Goal: Task Accomplishment & Management: Manage account settings

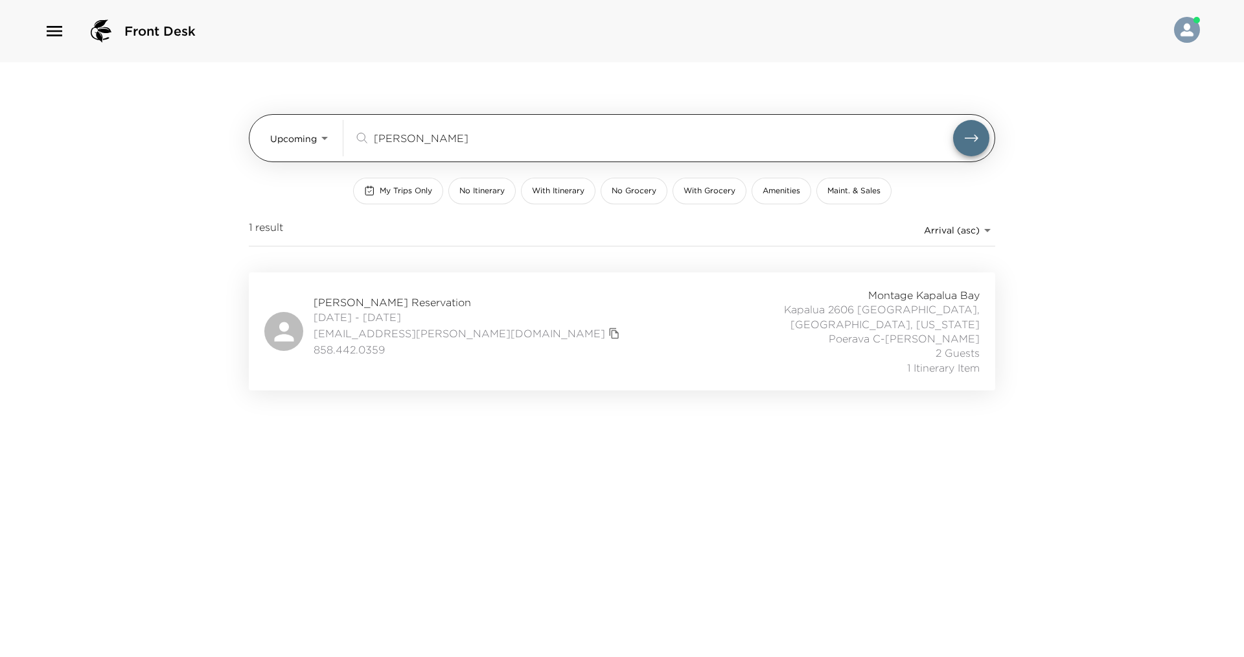
drag, startPoint x: 438, startPoint y: 132, endPoint x: 371, endPoint y: 137, distance: 67.0
click at [371, 137] on div "[PERSON_NAME] ​" at bounding box center [653, 138] width 599 height 16
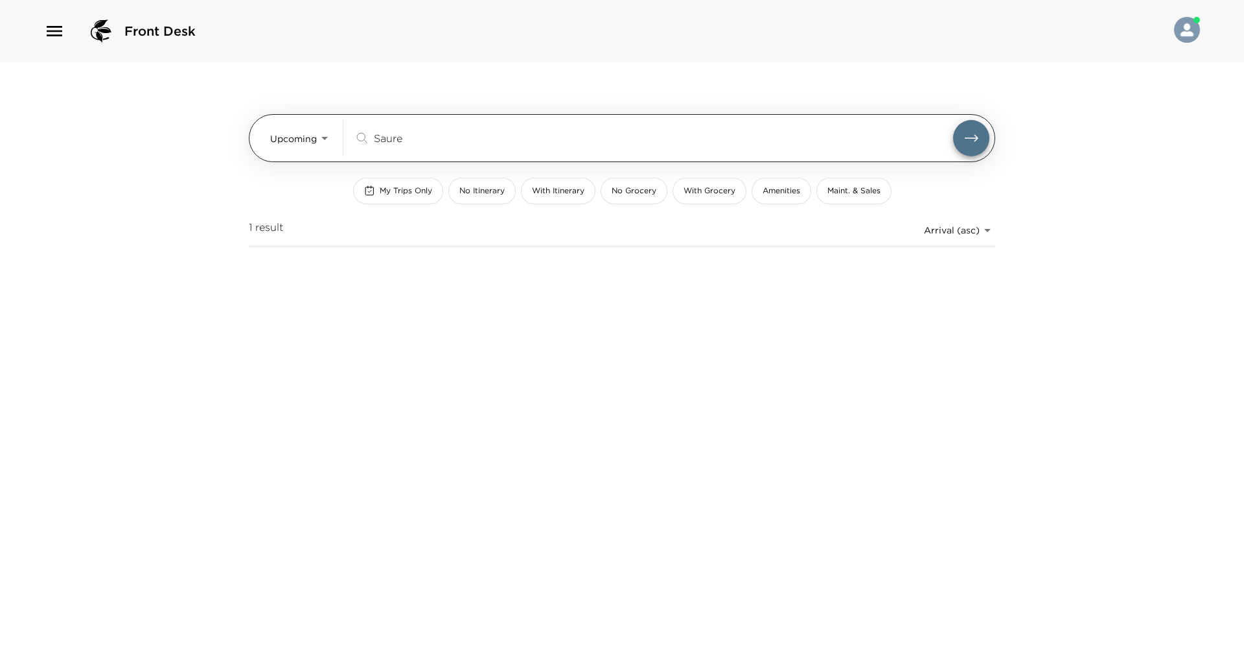
type input "Saure"
click at [953, 120] on button "submit" at bounding box center [971, 138] width 36 height 36
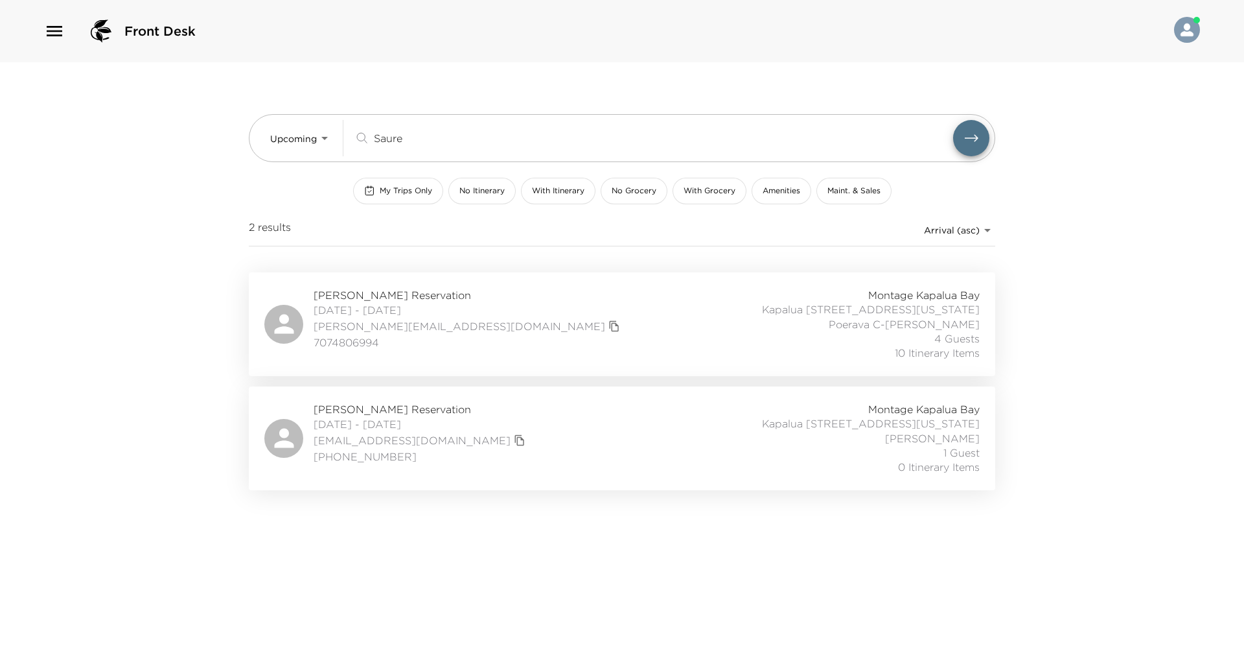
click at [582, 319] on div "[PERSON_NAME] Reservation [DATE] - [DATE] [PERSON_NAME][EMAIL_ADDRESS][DOMAIN_N…" at bounding box center [621, 324] width 715 height 73
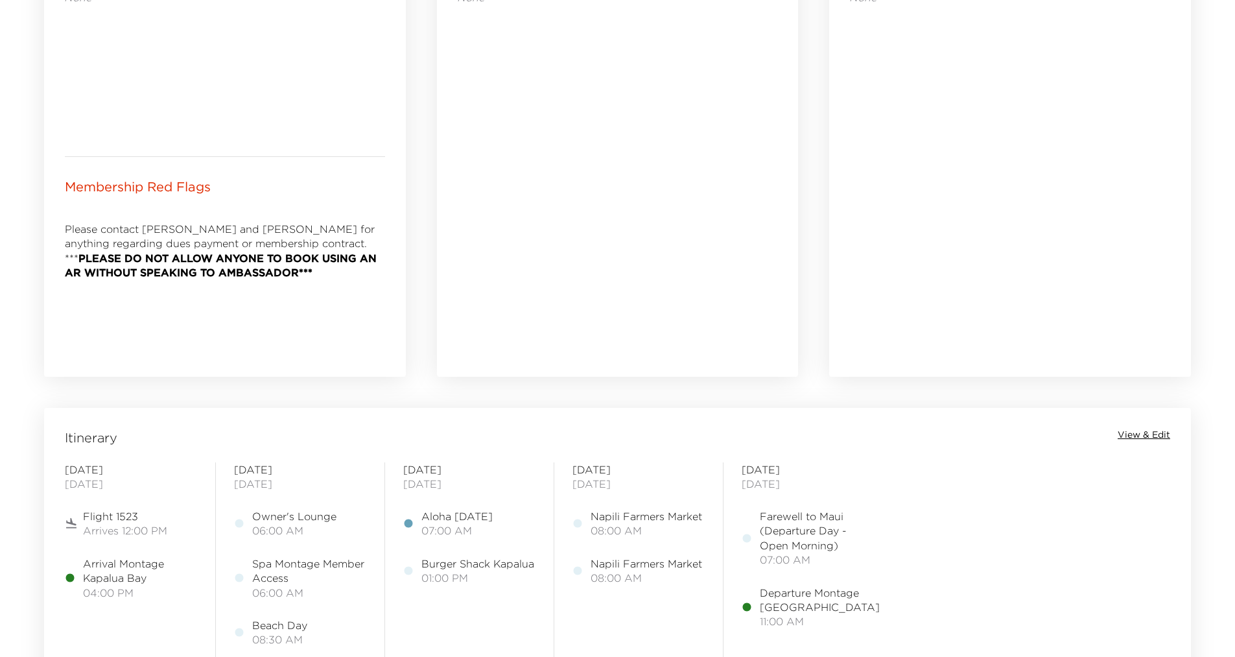
scroll to position [907, 0]
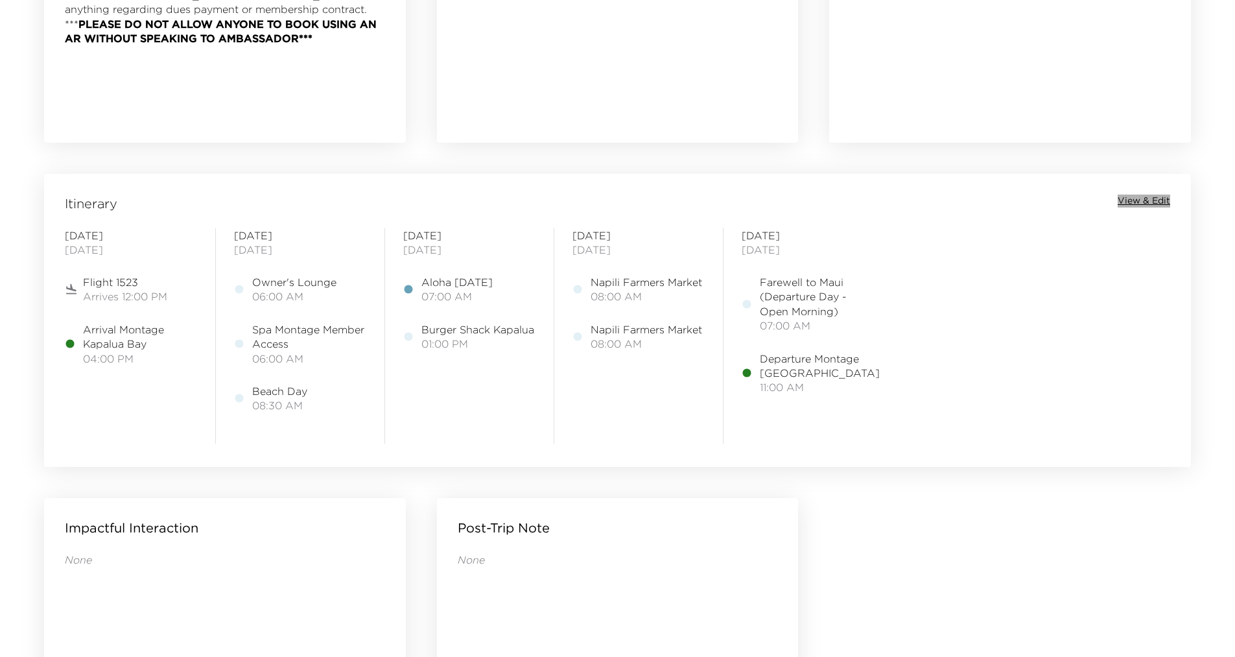
click at [1143, 198] on span "View & Edit" at bounding box center [1143, 200] width 52 height 13
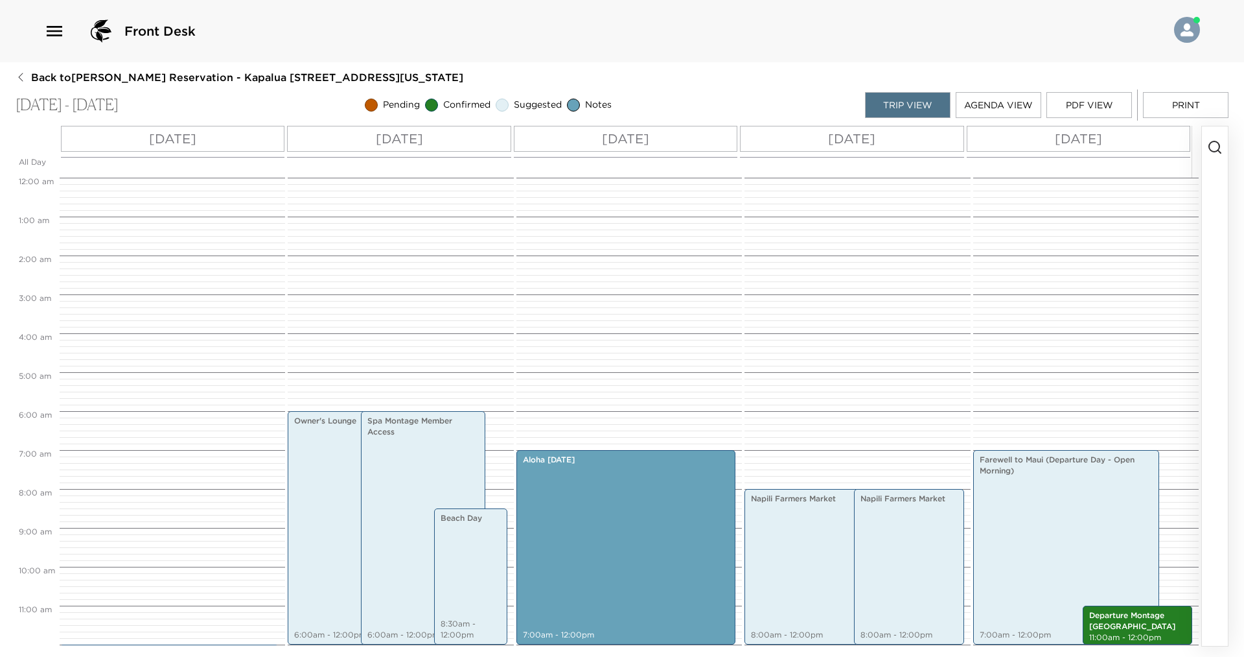
scroll to position [233, 0]
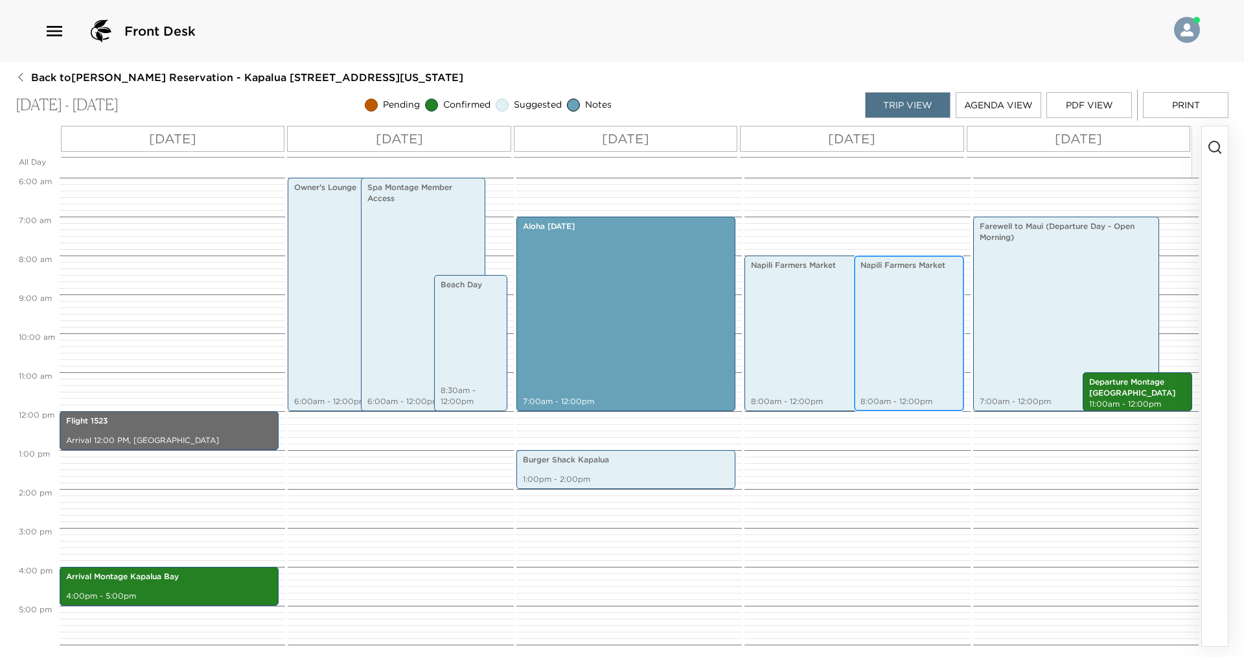
click at [907, 330] on div "Napili Farmers Market 8:00am - 12:00pm" at bounding box center [909, 333] width 102 height 152
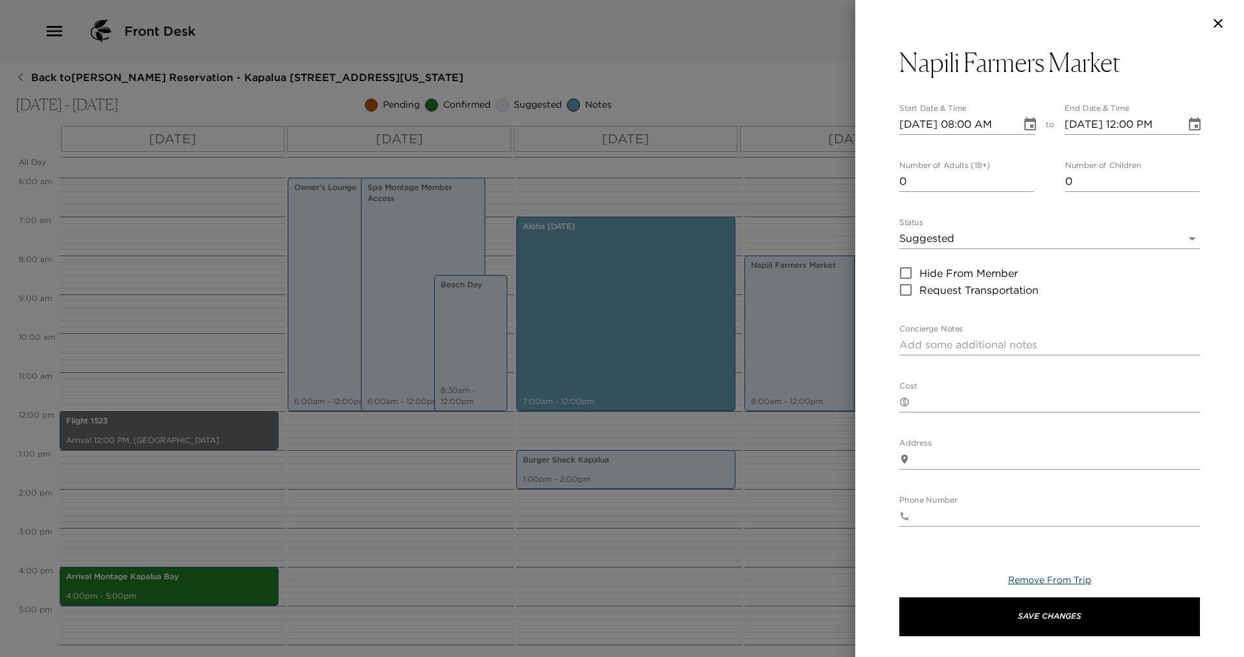
click at [1082, 576] on span "Remove From Trip" at bounding box center [1049, 580] width 83 height 12
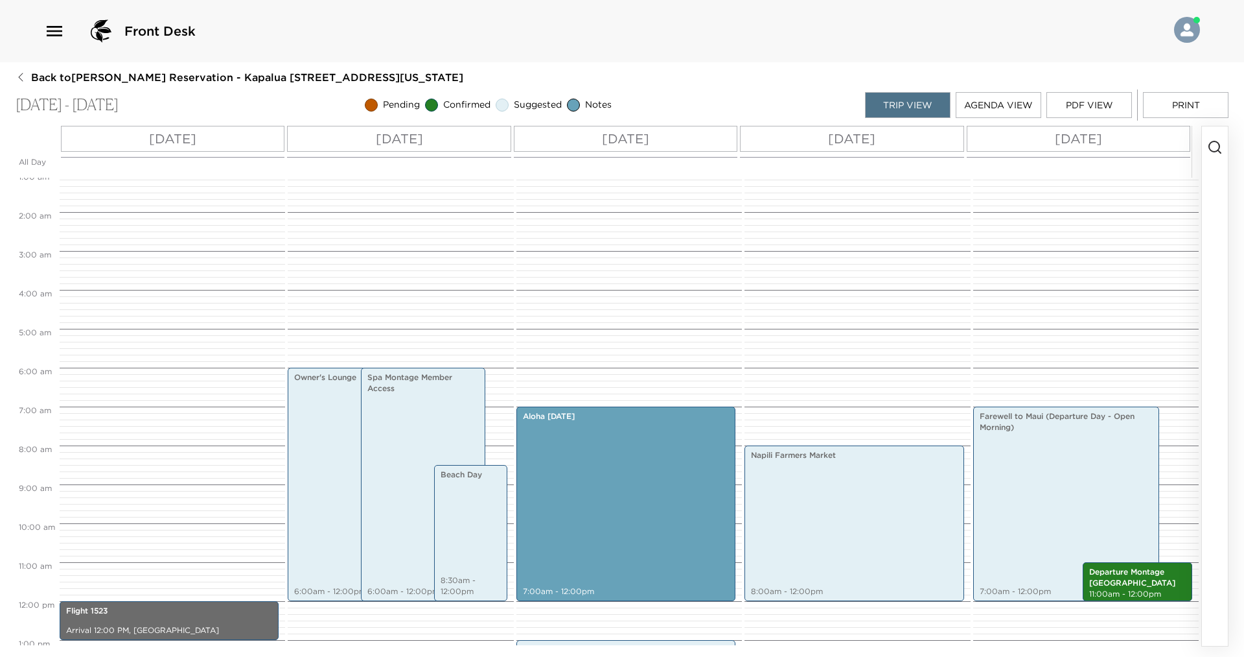
scroll to position [39, 0]
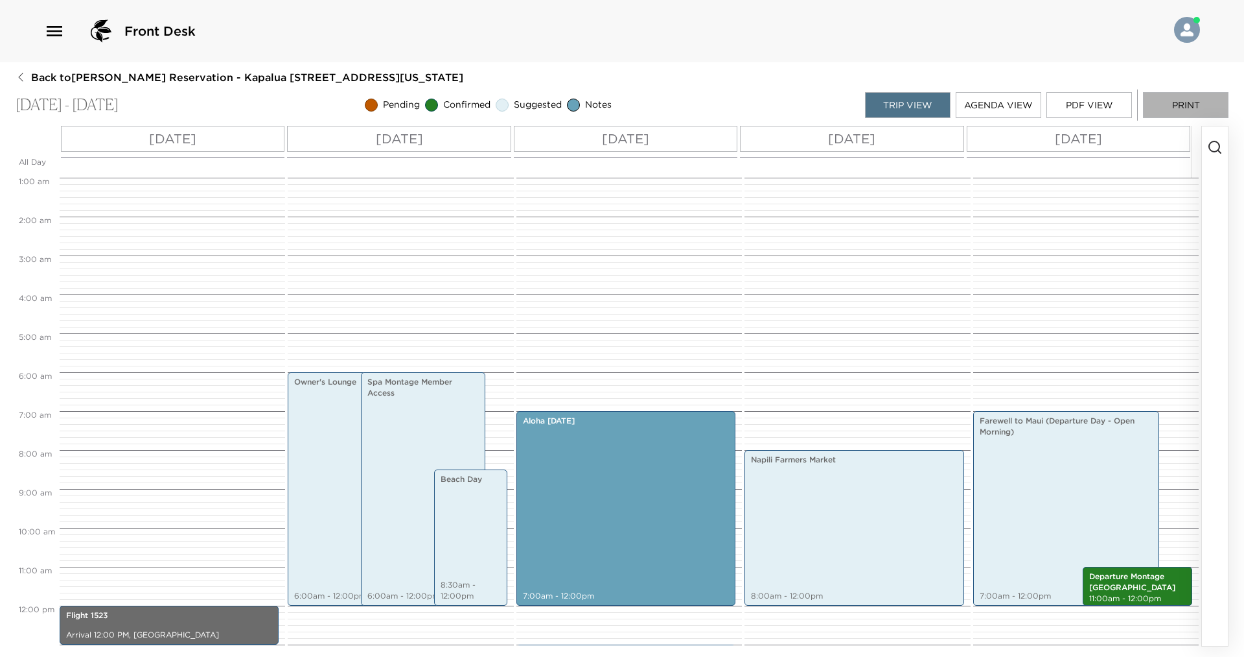
click at [1178, 99] on button "Print" at bounding box center [1186, 105] width 86 height 26
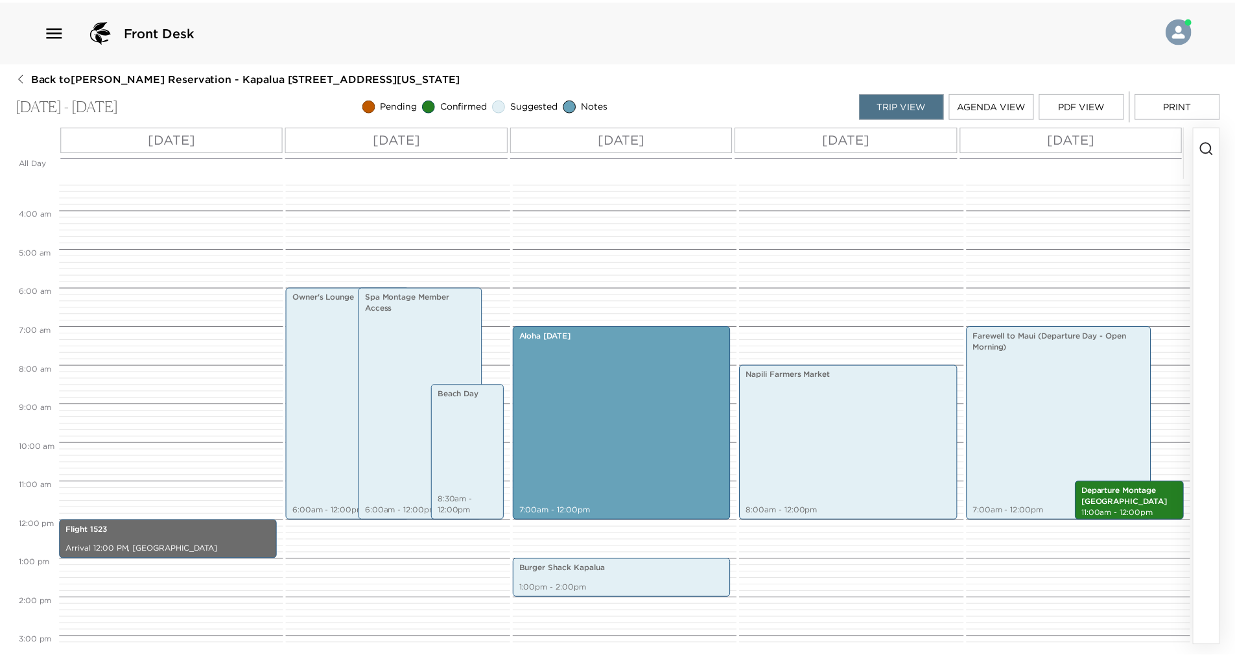
scroll to position [363, 0]
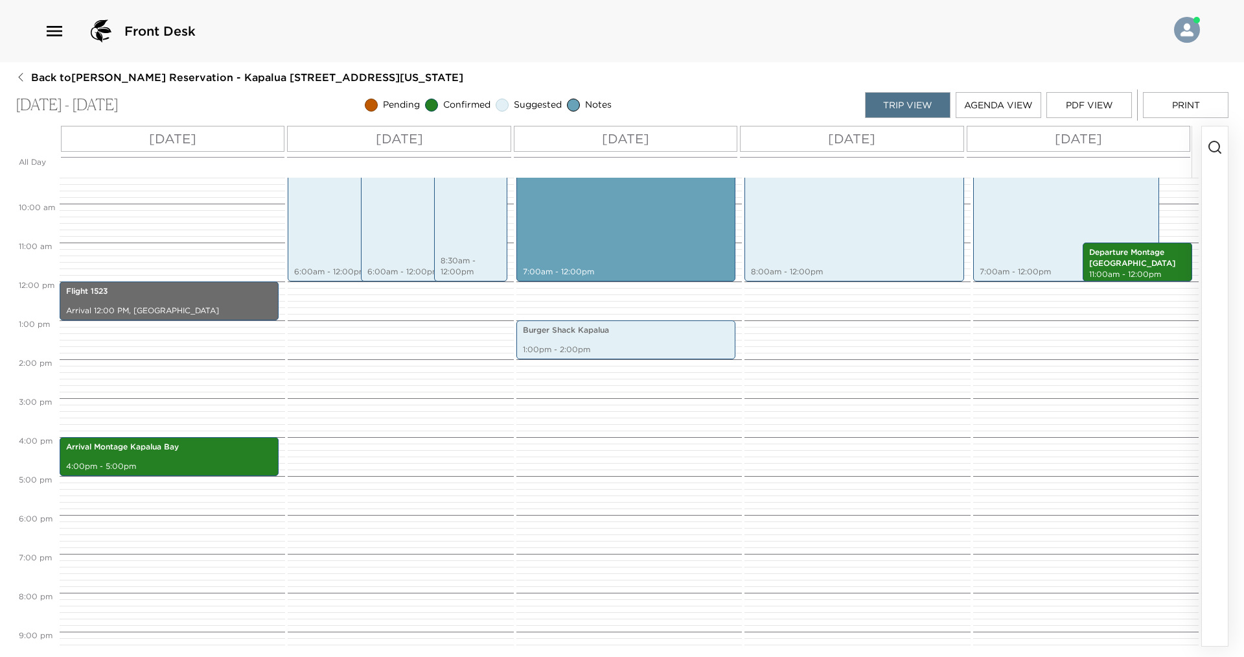
click at [80, 76] on span "Back to Wendy Saure Reservation - Kapalua 2508 Kapalua, Maui, Hawaii" at bounding box center [247, 77] width 432 height 14
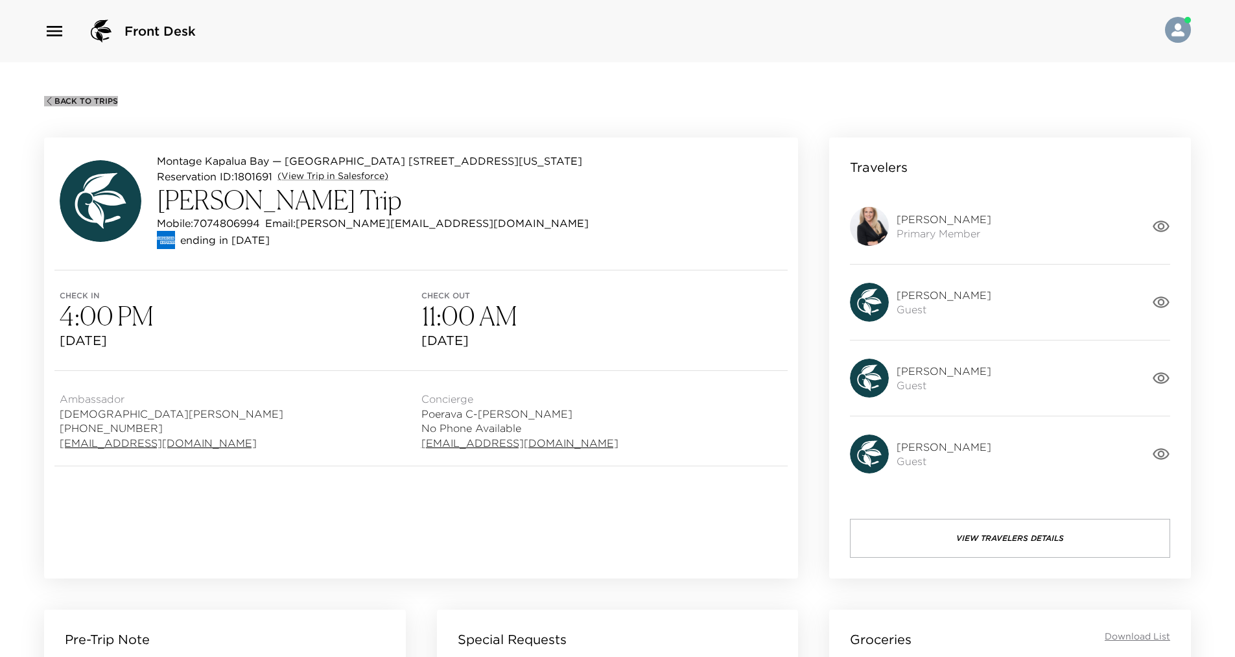
click at [55, 97] on span "Back To Trips" at bounding box center [86, 101] width 64 height 9
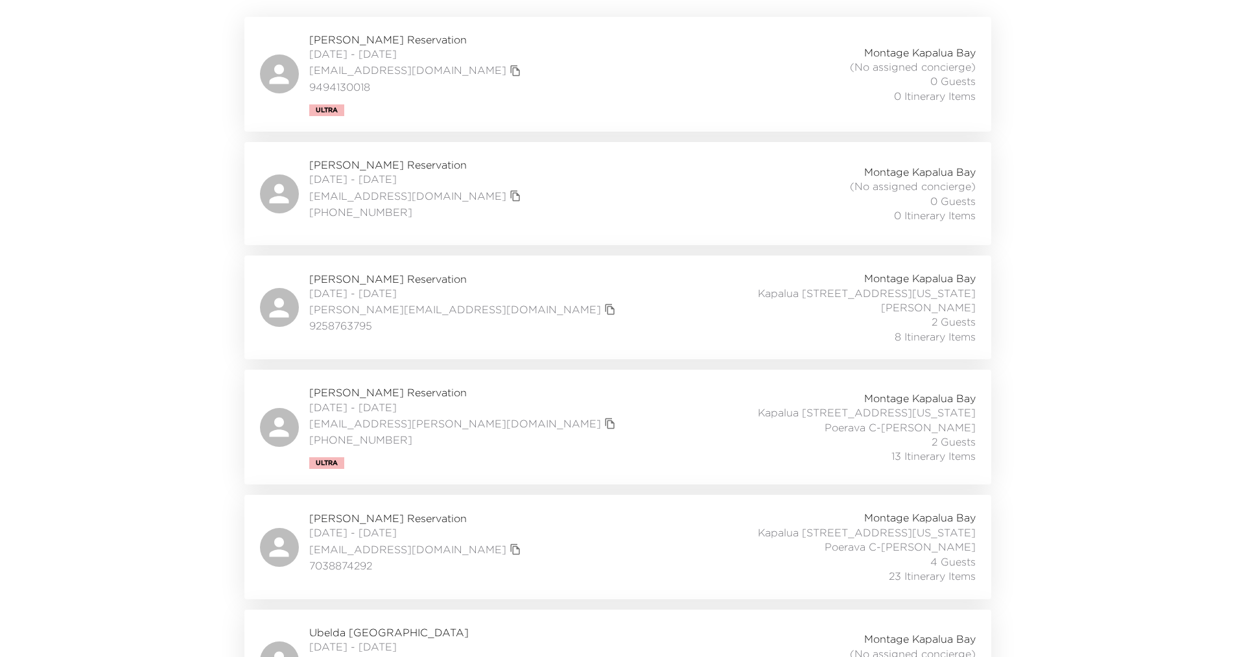
scroll to position [259, 0]
